Goal: Browse casually: Explore the website without a specific task or goal

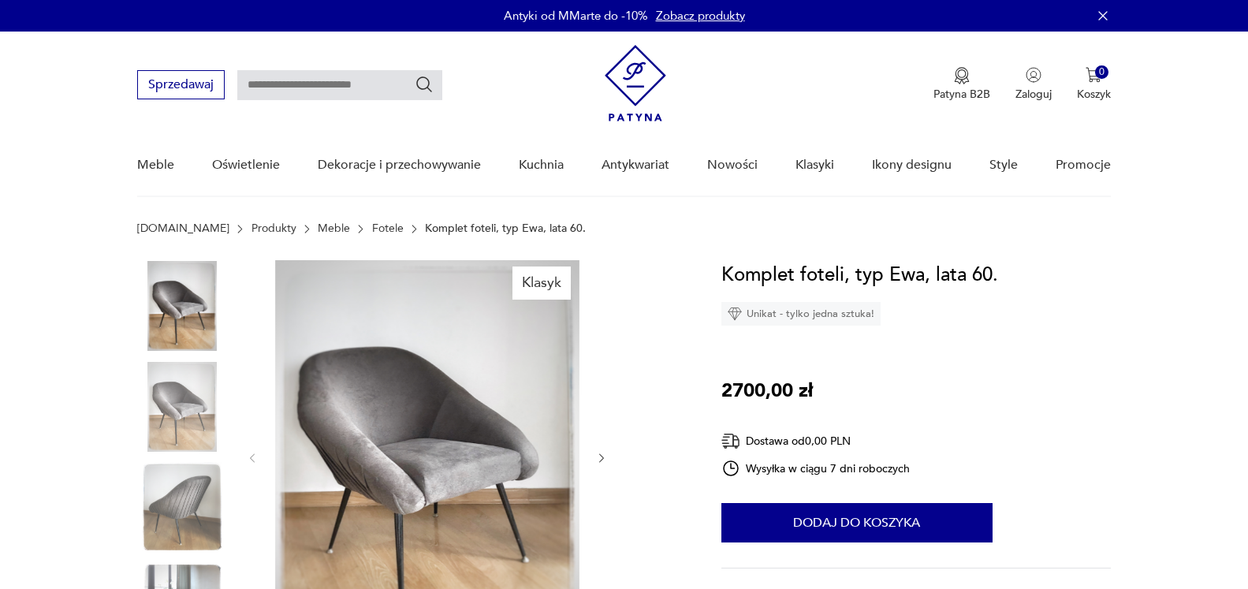
click at [181, 503] on img at bounding box center [182, 507] width 90 height 90
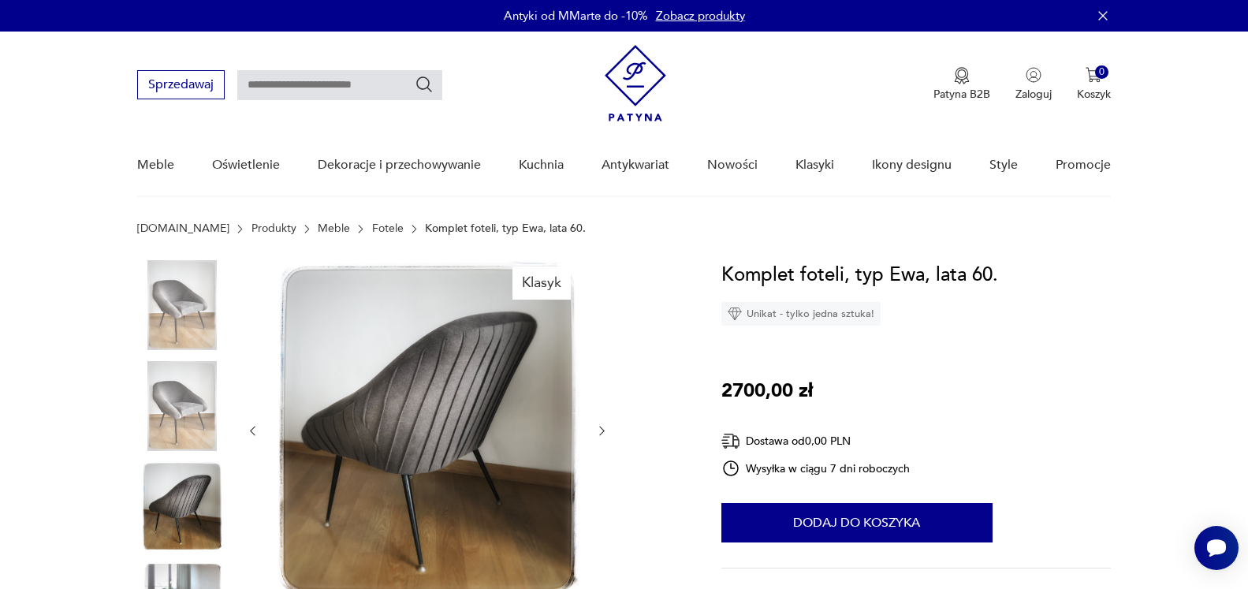
click at [173, 397] on img at bounding box center [182, 406] width 90 height 90
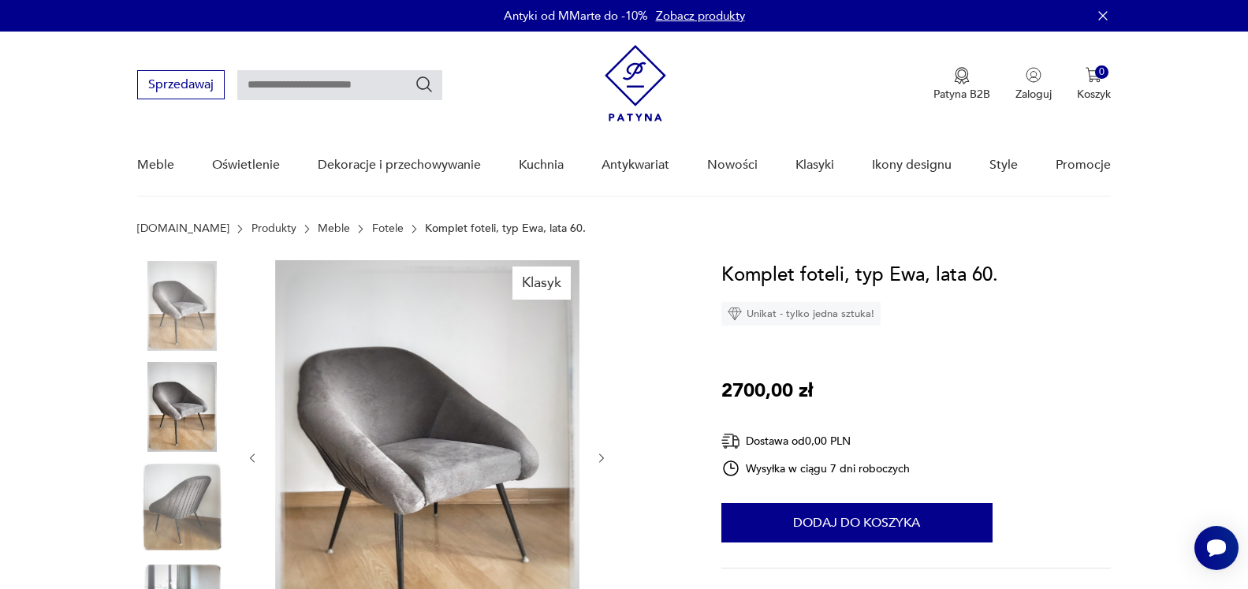
click at [192, 322] on img at bounding box center [182, 306] width 90 height 90
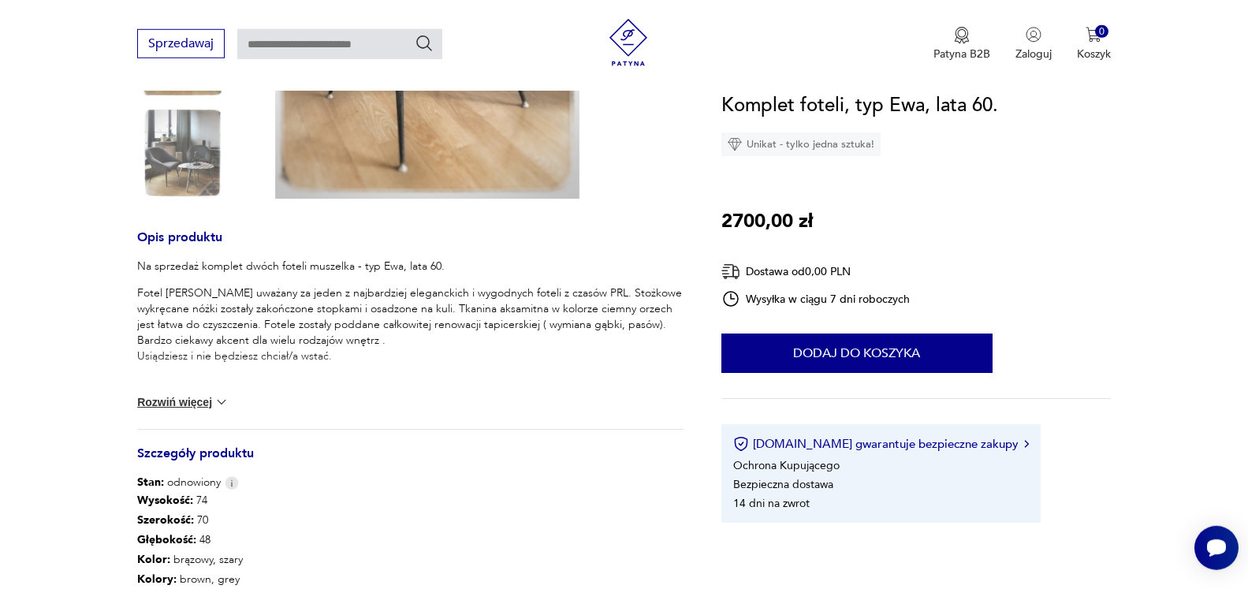
scroll to position [482, 0]
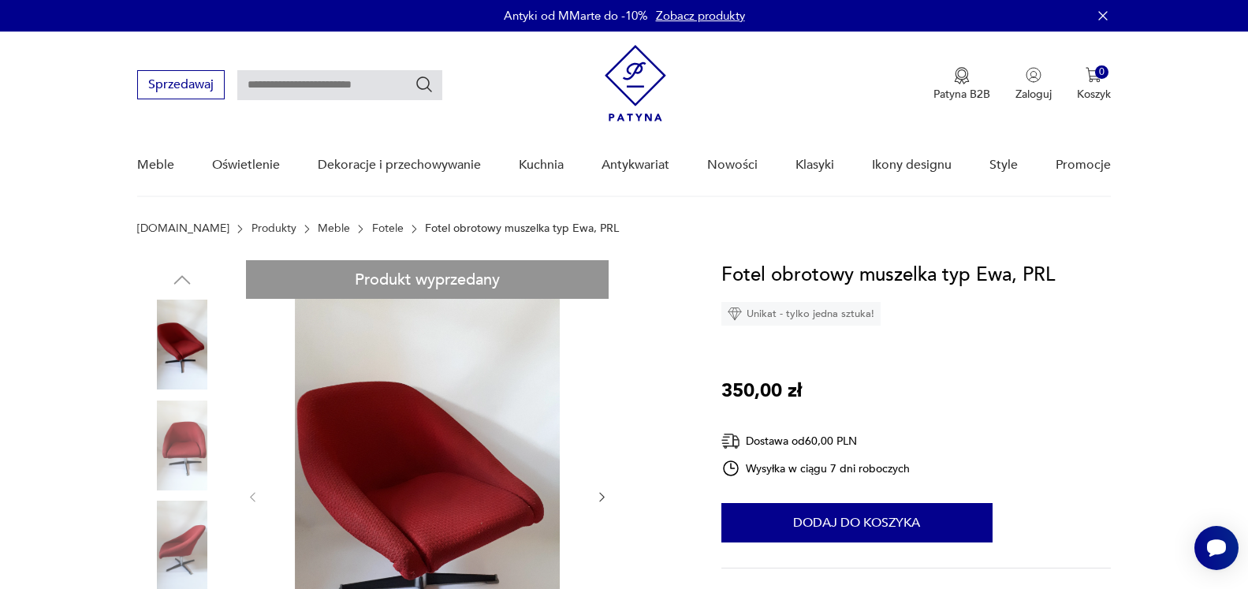
click at [181, 543] on img at bounding box center [182, 546] width 90 height 90
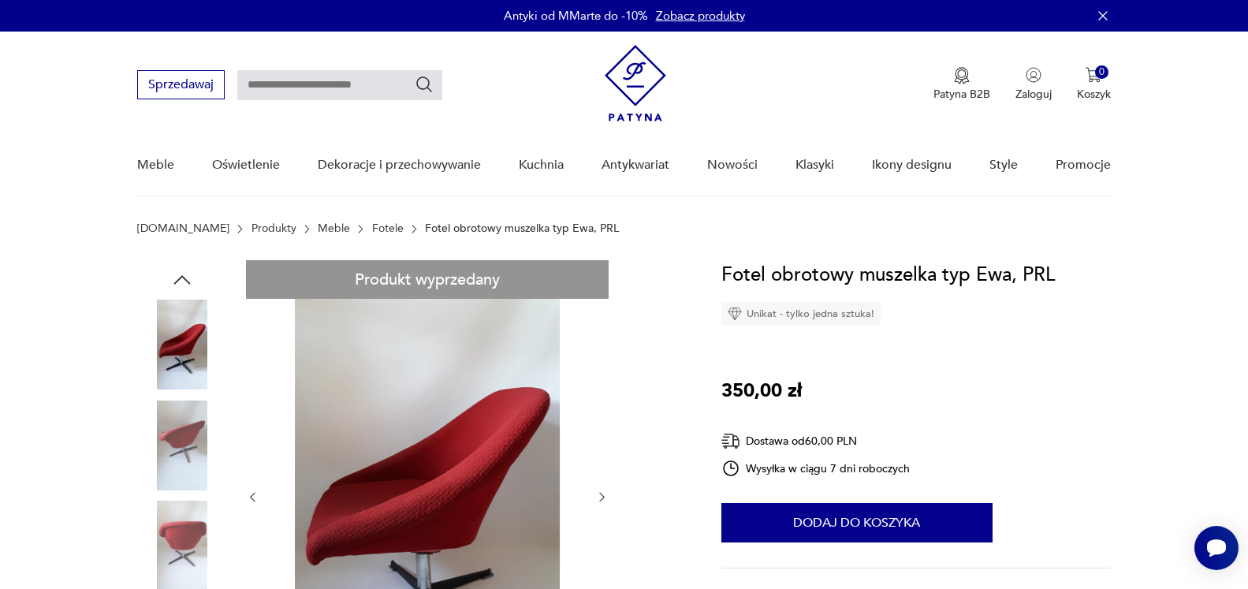
click at [181, 450] on img at bounding box center [182, 445] width 90 height 90
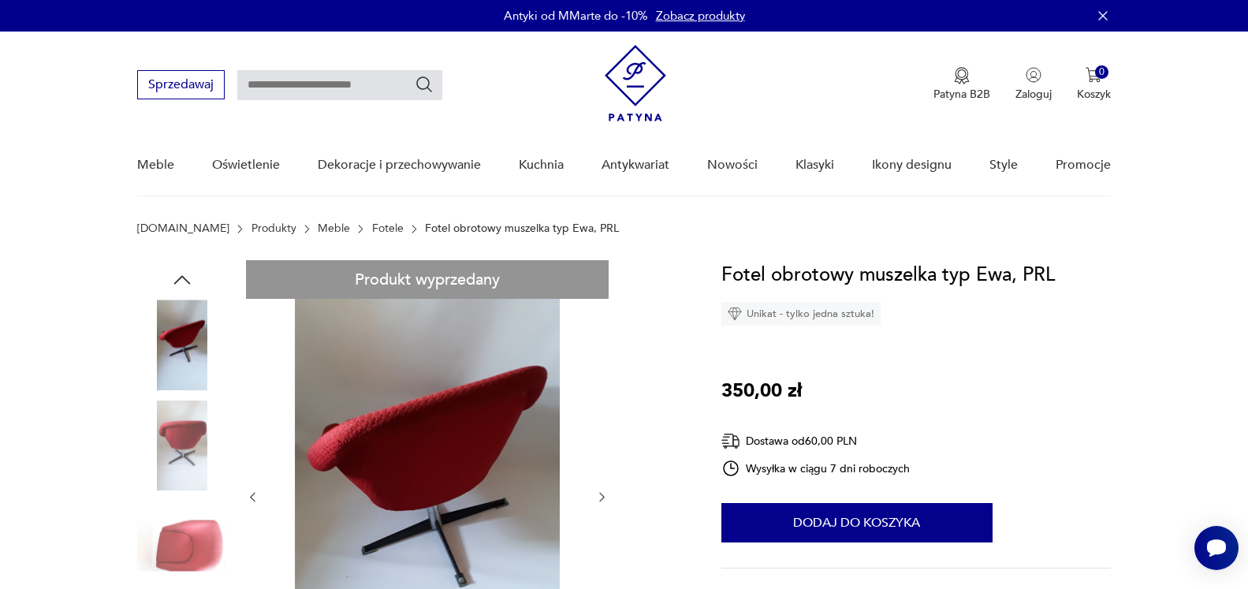
click at [186, 339] on img at bounding box center [182, 345] width 90 height 90
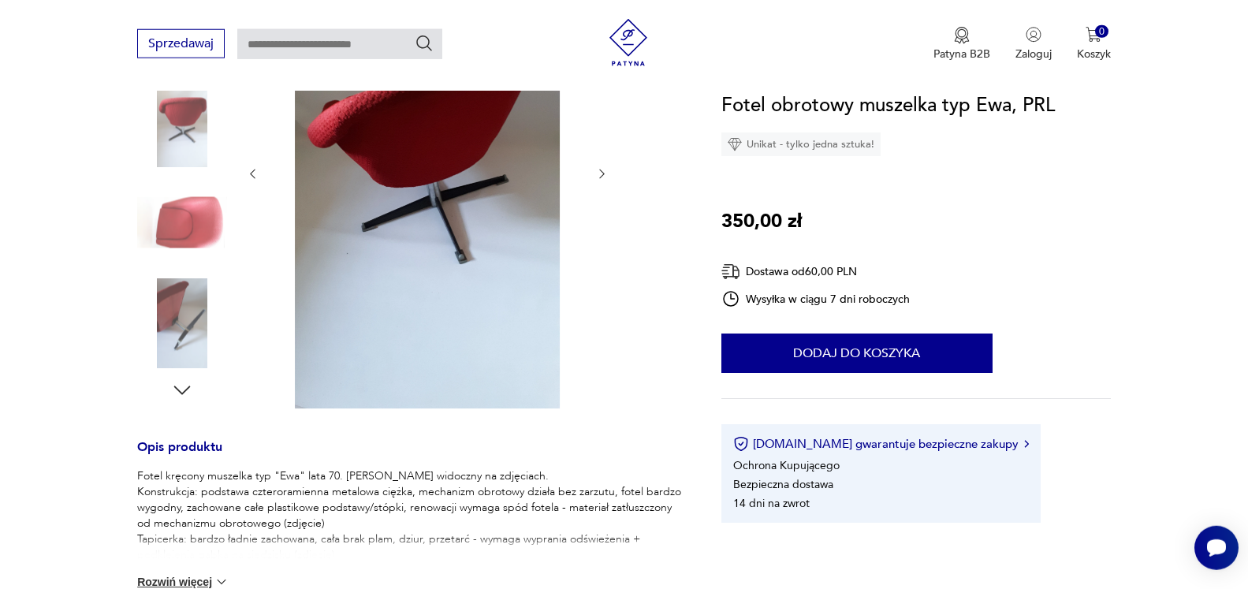
scroll to position [241, 0]
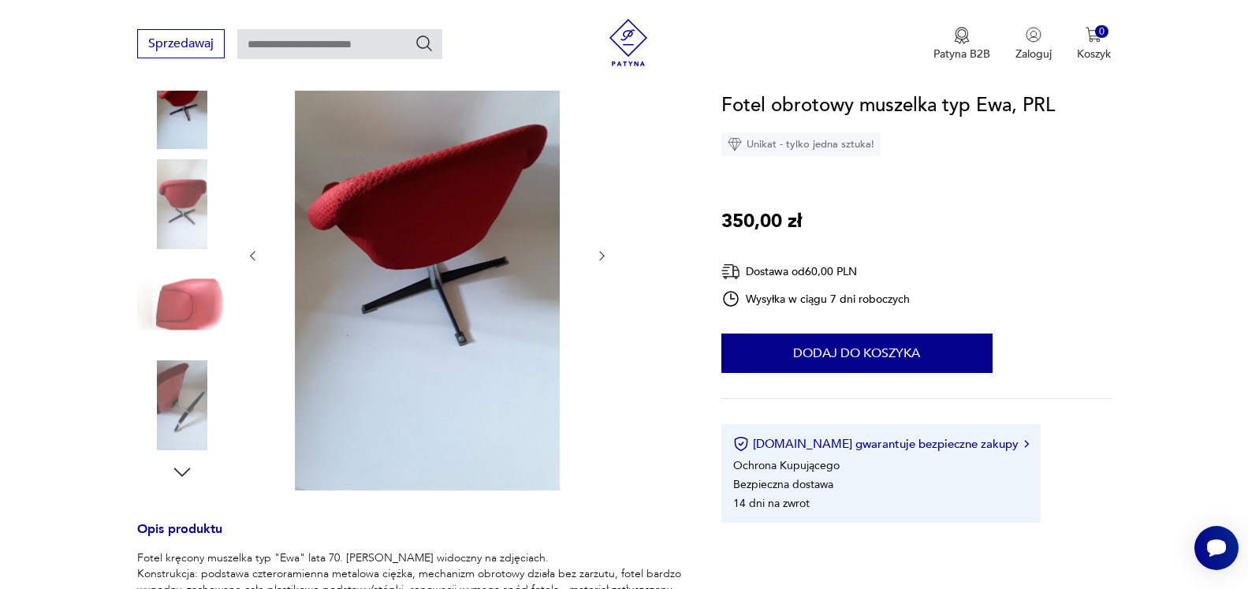
click at [185, 411] on img at bounding box center [182, 405] width 90 height 90
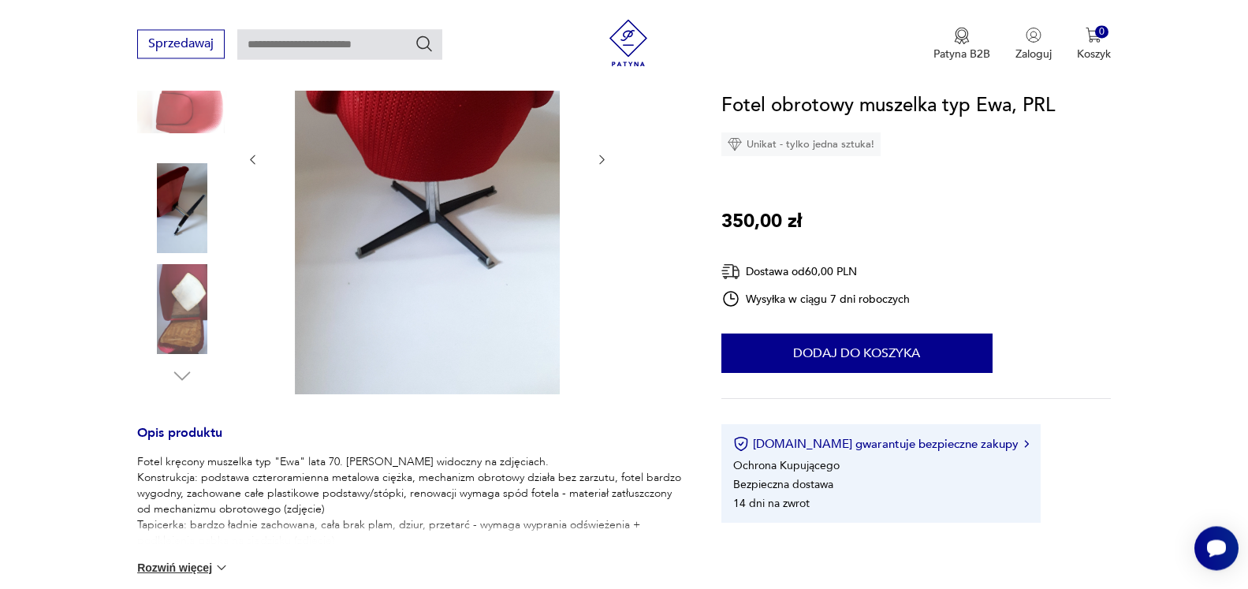
scroll to position [482, 0]
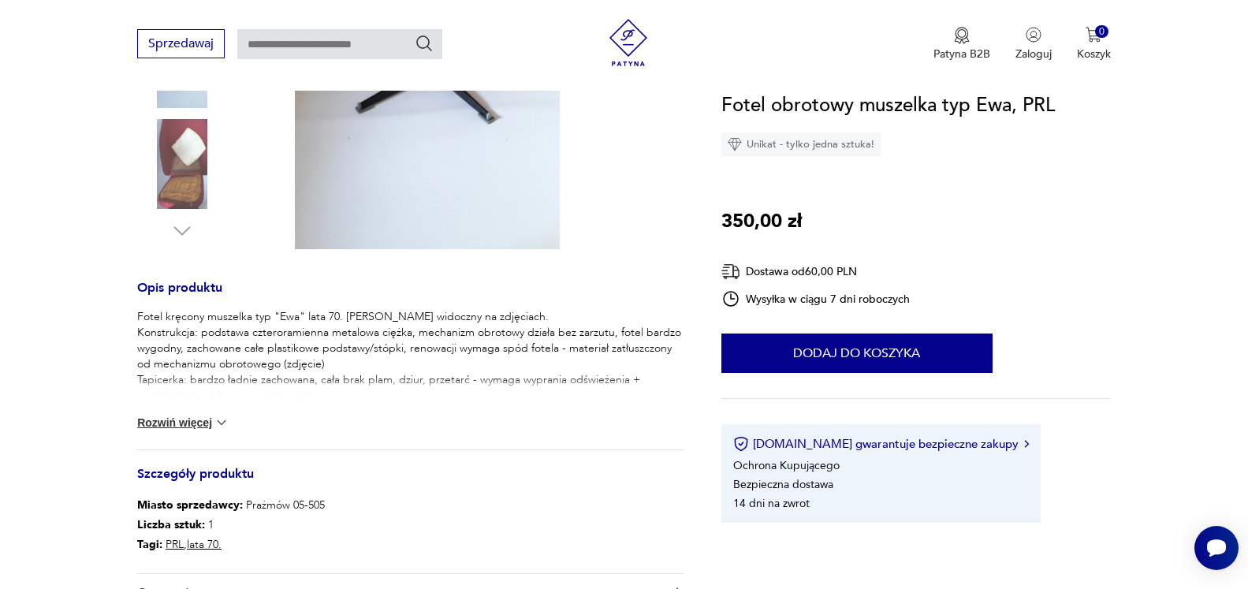
click at [229, 417] on img at bounding box center [222, 423] width 16 height 16
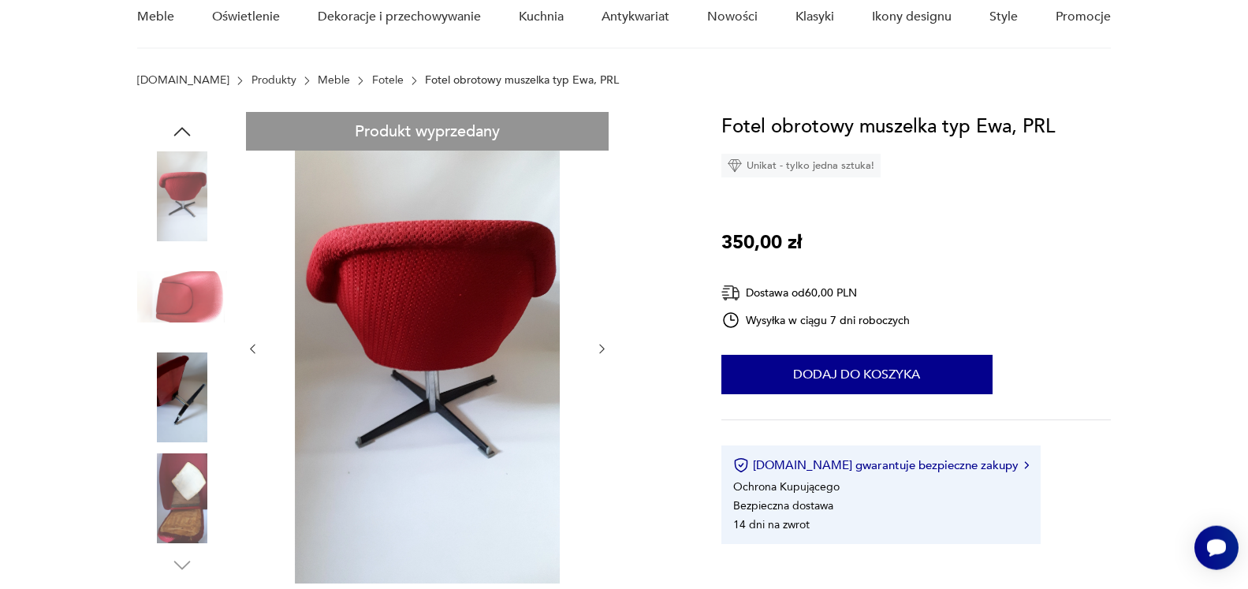
scroll to position [161, 0]
